Goal: Information Seeking & Learning: Learn about a topic

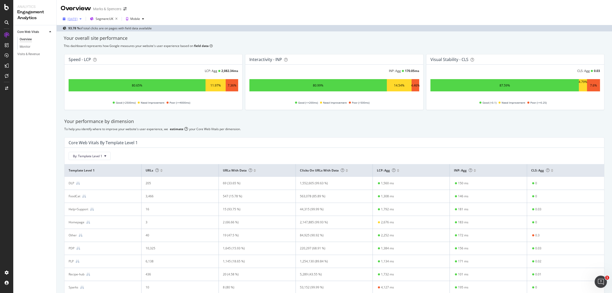
click at [76, 22] on div "[DATE]" at bounding box center [72, 19] width 23 height 8
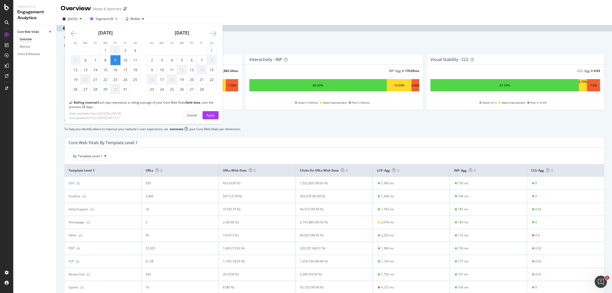
click at [215, 36] on icon "Move forward to switch to the next month." at bounding box center [213, 33] width 6 height 7
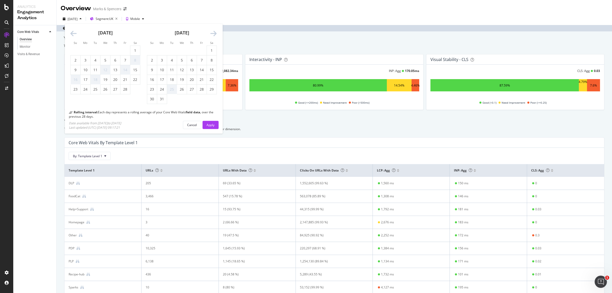
click at [215, 36] on icon "Move forward to switch to the next month." at bounding box center [213, 33] width 6 height 7
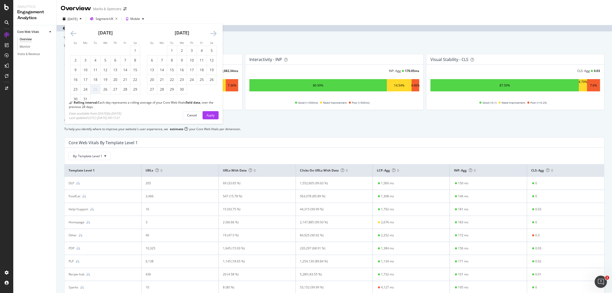
click at [215, 36] on icon "Move forward to switch to the next month." at bounding box center [213, 33] width 6 height 7
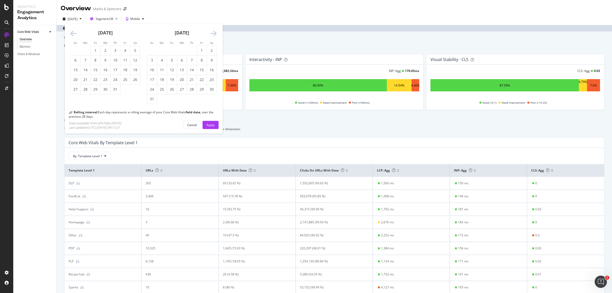
click at [215, 36] on icon "Move forward to switch to the next month." at bounding box center [213, 33] width 6 height 7
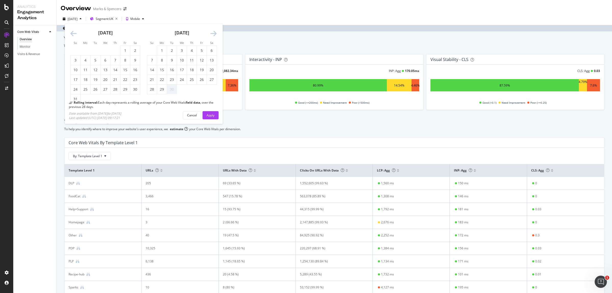
click at [215, 36] on icon "Move forward to switch to the next month." at bounding box center [213, 33] width 6 height 7
click at [87, 89] on div "29" at bounding box center [86, 89] width 10 height 5
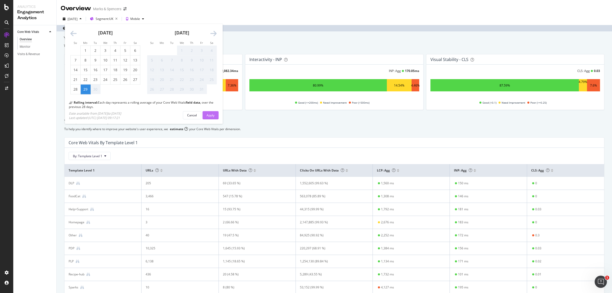
click at [217, 118] on button "Apply" at bounding box center [210, 115] width 16 height 8
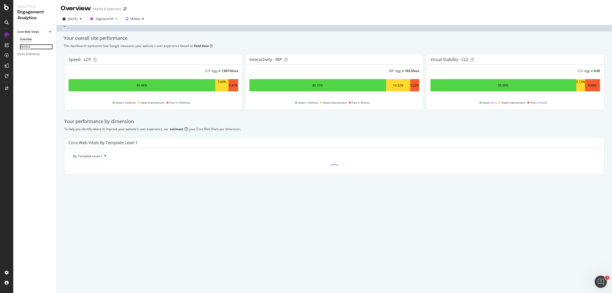
click at [24, 47] on div "Monitor" at bounding box center [25, 46] width 11 height 5
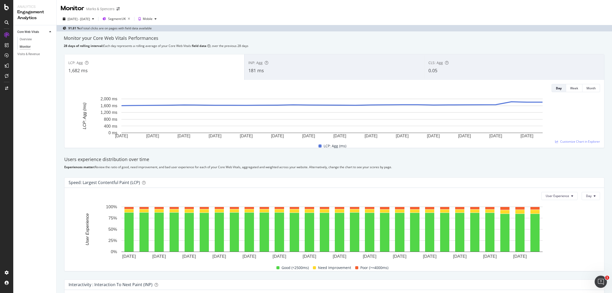
click at [302, 74] on div "INP: Agg 181 ms" at bounding box center [334, 67] width 180 height 23
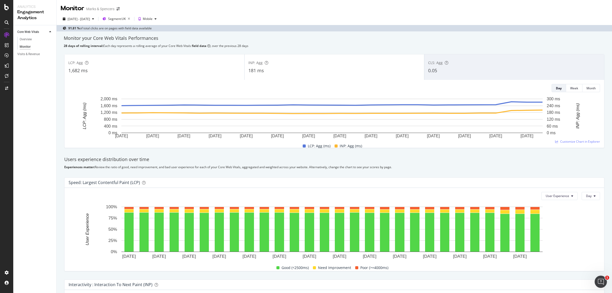
click at [188, 68] on div "1,682 ms" at bounding box center [154, 70] width 172 height 7
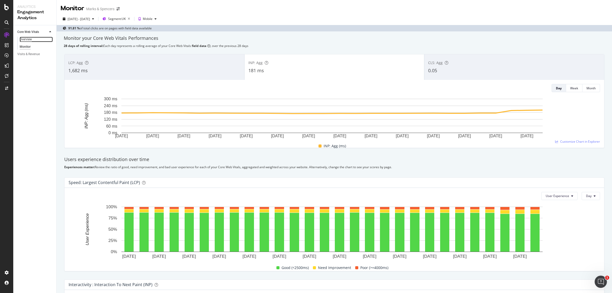
click at [23, 40] on div "Overview" at bounding box center [26, 39] width 12 height 5
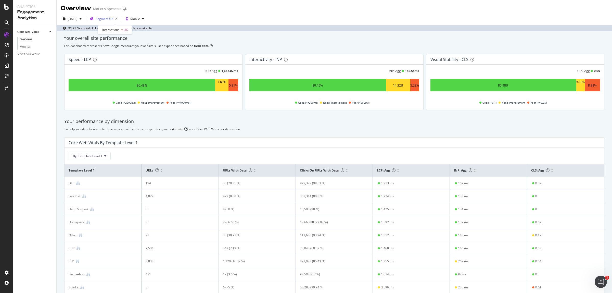
click at [111, 18] on span "Segment: [GEOGRAPHIC_DATA]" at bounding box center [105, 19] width 18 height 4
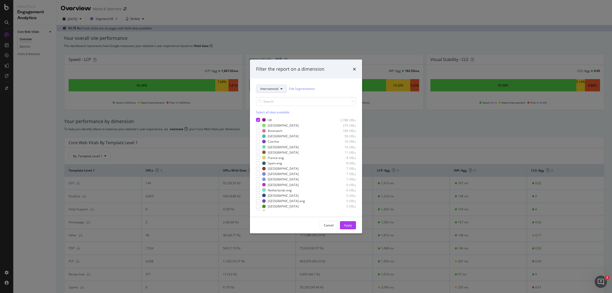
click at [269, 87] on span "International" at bounding box center [269, 88] width 18 height 4
click at [272, 107] on span "Template" at bounding box center [275, 107] width 31 height 5
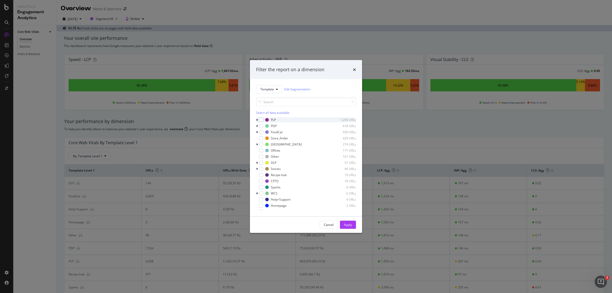
click at [262, 117] on div "PLP 1,290 URLs" at bounding box center [306, 119] width 100 height 5
click at [262, 119] on div "modal" at bounding box center [261, 119] width 4 height 4
click at [346, 223] on div "Apply" at bounding box center [348, 224] width 8 height 4
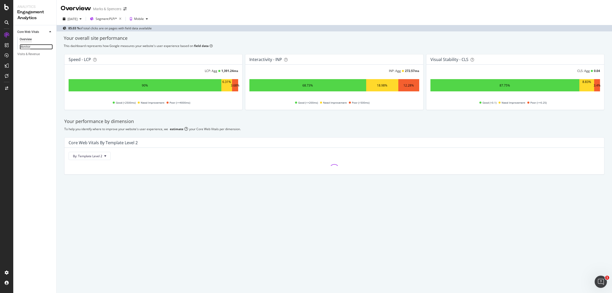
click at [28, 49] on div "Monitor" at bounding box center [25, 46] width 11 height 5
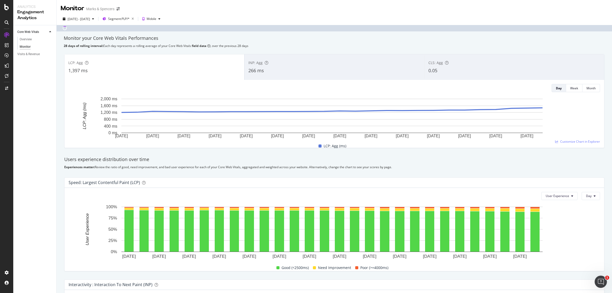
click at [357, 76] on div "INP: Agg 266 ms" at bounding box center [334, 67] width 180 height 23
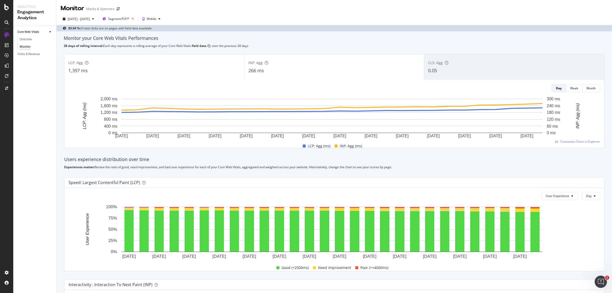
click at [188, 72] on div "1,397 ms" at bounding box center [154, 70] width 172 height 7
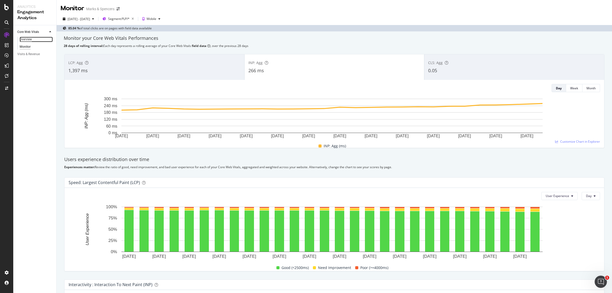
click at [30, 40] on div "Overview" at bounding box center [26, 39] width 12 height 5
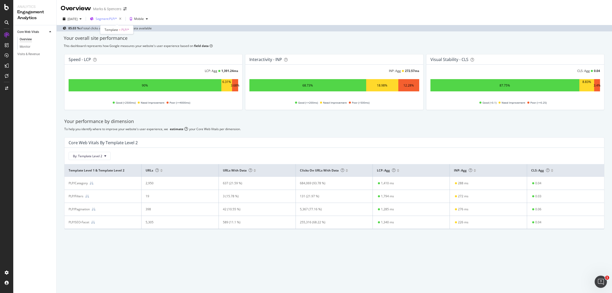
click at [108, 20] on span "Segment: PLP/*" at bounding box center [106, 19] width 21 height 4
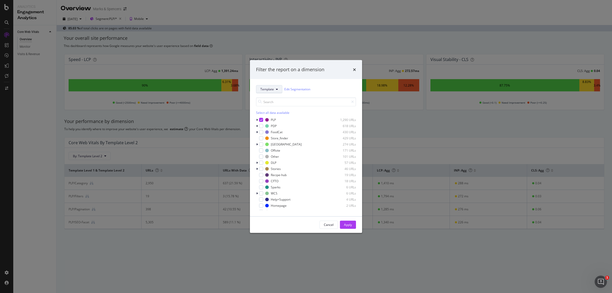
click at [265, 87] on span "Template" at bounding box center [267, 89] width 14 height 4
click at [268, 105] on div "Template" at bounding box center [275, 106] width 39 height 7
click at [268, 95] on div "Select all data available PLP 1,290 URLs PDP 618 URLs FoodCat 430 URLs Store_fi…" at bounding box center [306, 151] width 100 height 117
click at [268, 92] on button "Template" at bounding box center [269, 89] width 26 height 8
click at [272, 152] on span "International" at bounding box center [275, 154] width 31 height 5
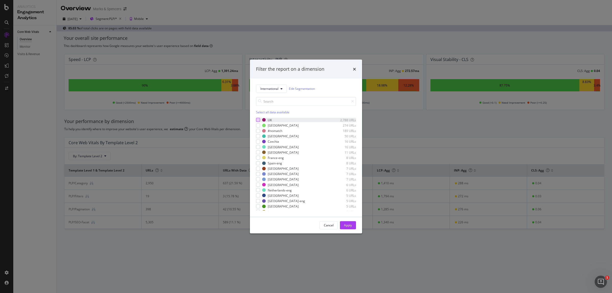
click at [256, 120] on div "modal" at bounding box center [258, 120] width 4 height 4
click at [343, 226] on button "Apply" at bounding box center [348, 225] width 16 height 8
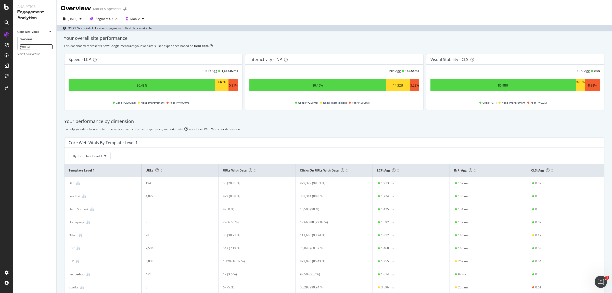
click at [21, 49] on div "Monitor" at bounding box center [25, 46] width 11 height 5
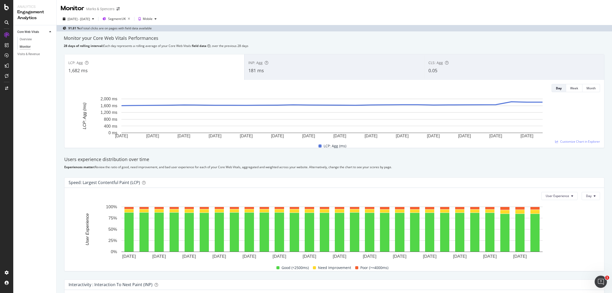
click at [274, 51] on div "LCP: Agg 1,682 ms INP: Agg 181 ms CLS: Agg 0.05 Day Week Month [DATE] [DATE] [D…" at bounding box center [334, 101] width 546 height 102
click at [274, 64] on div "INP: Agg" at bounding box center [334, 62] width 172 height 5
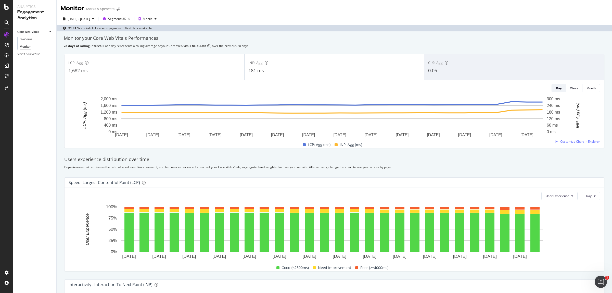
click at [123, 62] on div "LCP: Agg" at bounding box center [154, 62] width 172 height 5
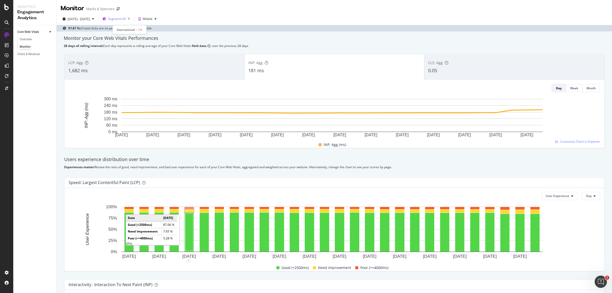
click at [122, 21] on div "Segment: [GEOGRAPHIC_DATA]" at bounding box center [120, 18] width 24 height 7
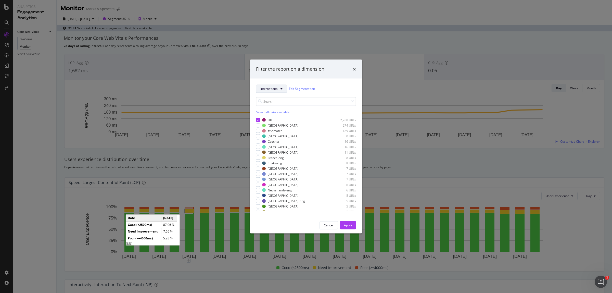
click at [266, 91] on button "International" at bounding box center [271, 88] width 31 height 8
click at [268, 110] on div "Template" at bounding box center [275, 106] width 39 height 7
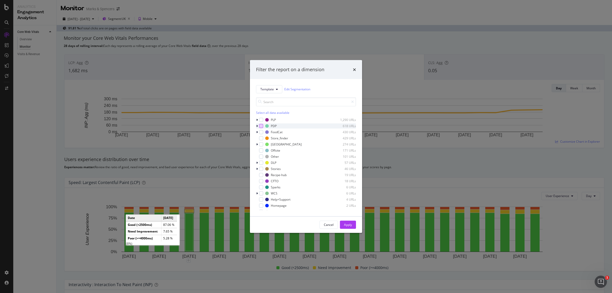
click at [260, 127] on div "modal" at bounding box center [261, 126] width 4 height 4
click at [345, 226] on div "Apply" at bounding box center [348, 224] width 8 height 4
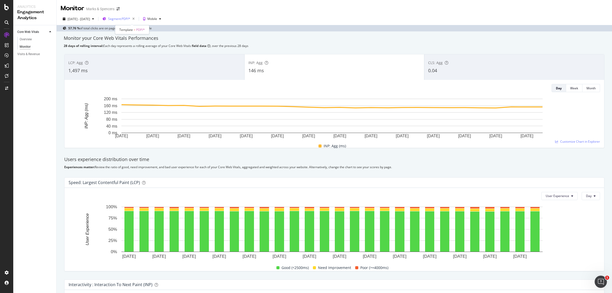
click at [130, 17] on span "Segment: PDP/*" at bounding box center [119, 19] width 22 height 4
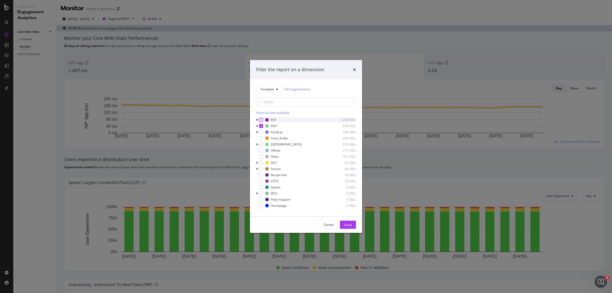
click at [260, 122] on div "modal" at bounding box center [261, 119] width 4 height 4
click at [260, 127] on icon "modal" at bounding box center [261, 125] width 2 height 3
click at [348, 227] on div "Apply" at bounding box center [348, 224] width 8 height 8
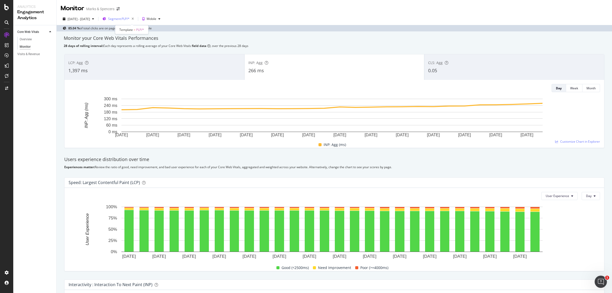
click at [126, 17] on span "Segment: PLP/*" at bounding box center [118, 19] width 21 height 4
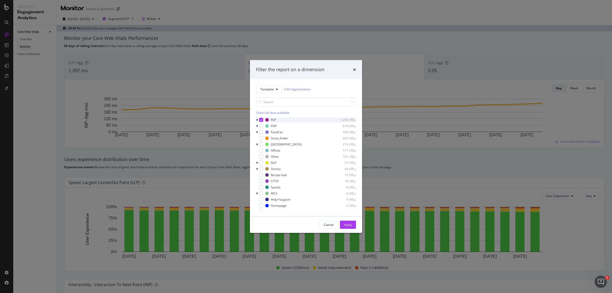
click at [261, 119] on icon "modal" at bounding box center [261, 119] width 2 height 3
click at [263, 200] on div "modal" at bounding box center [261, 201] width 4 height 4
click at [344, 224] on div "Apply" at bounding box center [348, 224] width 8 height 4
